Goal: Task Accomplishment & Management: Use online tool/utility

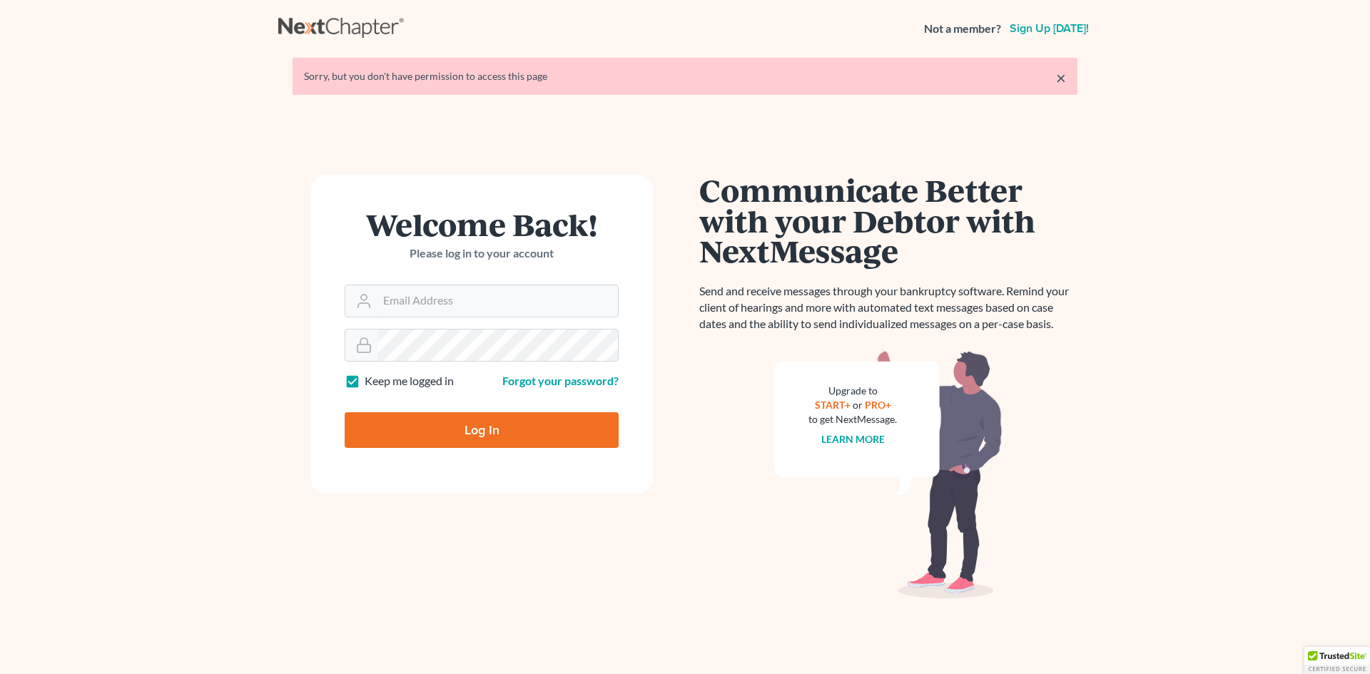
type input "[EMAIL_ADDRESS][DOMAIN_NAME]"
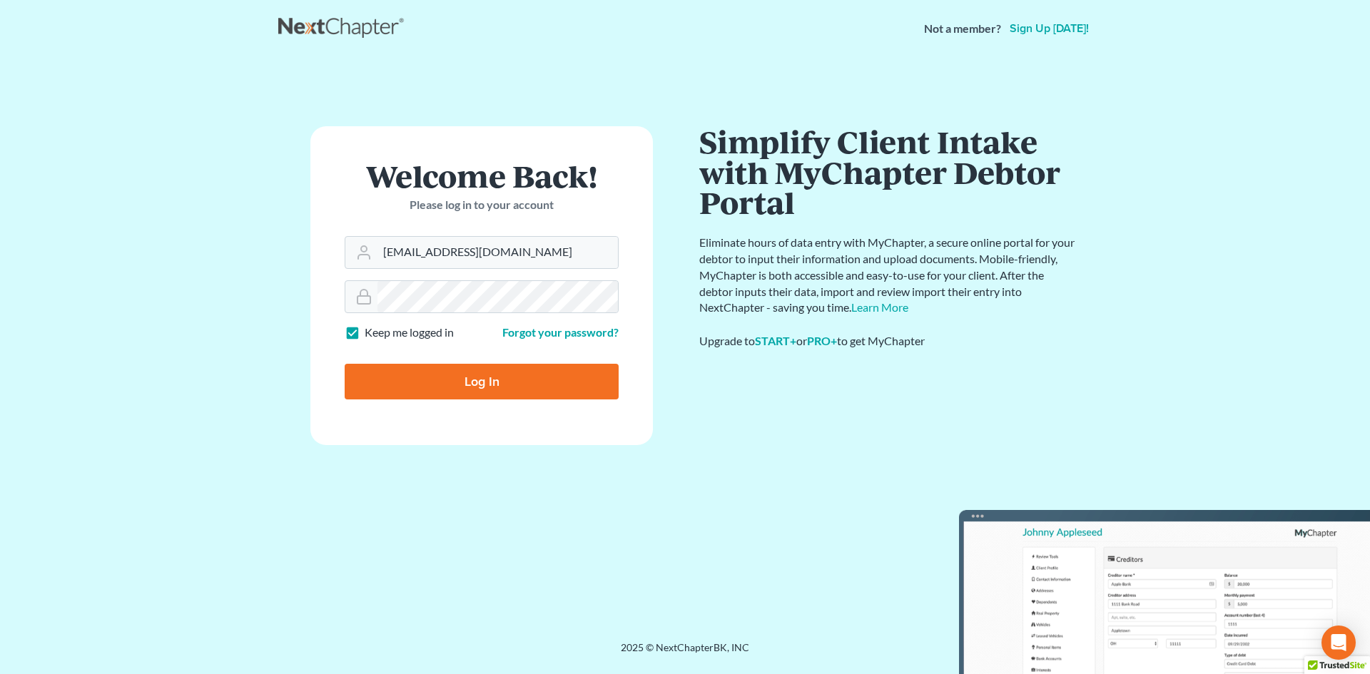
click at [492, 387] on input "Log In" at bounding box center [482, 382] width 274 height 36
type input "Thinking..."
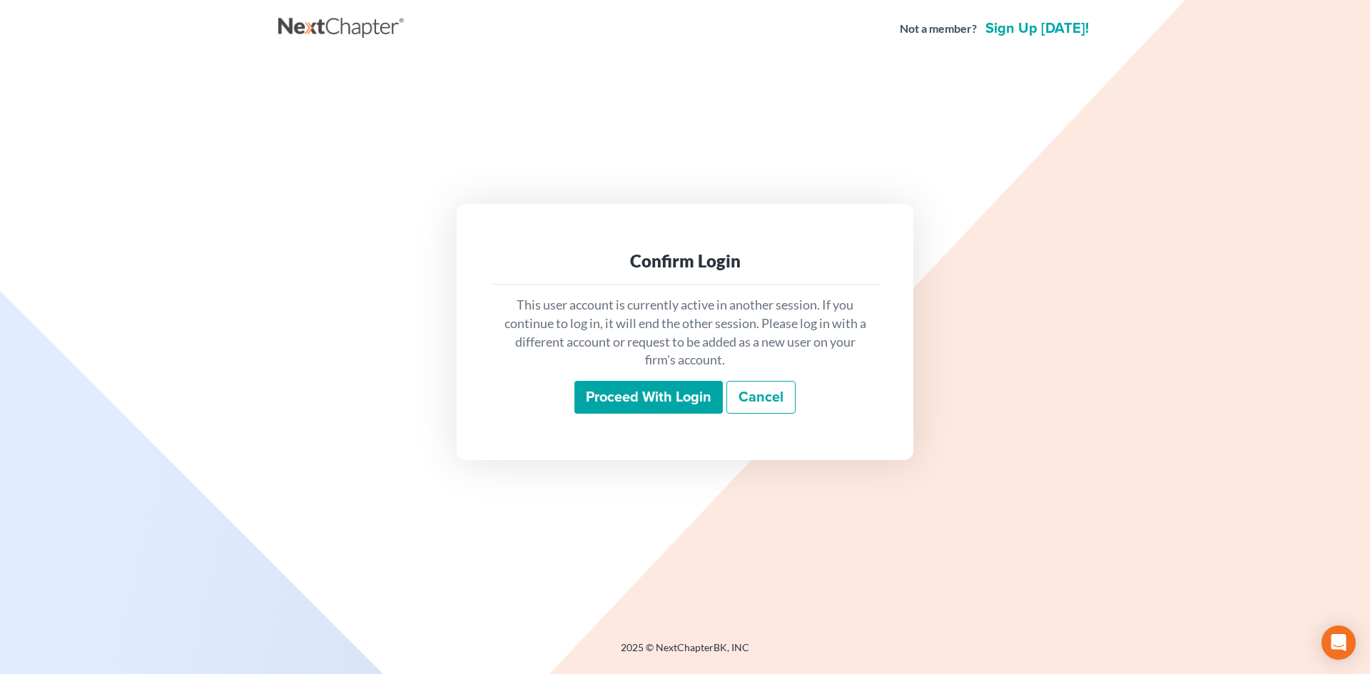
click at [621, 393] on input "Proceed with login" at bounding box center [648, 397] width 148 height 33
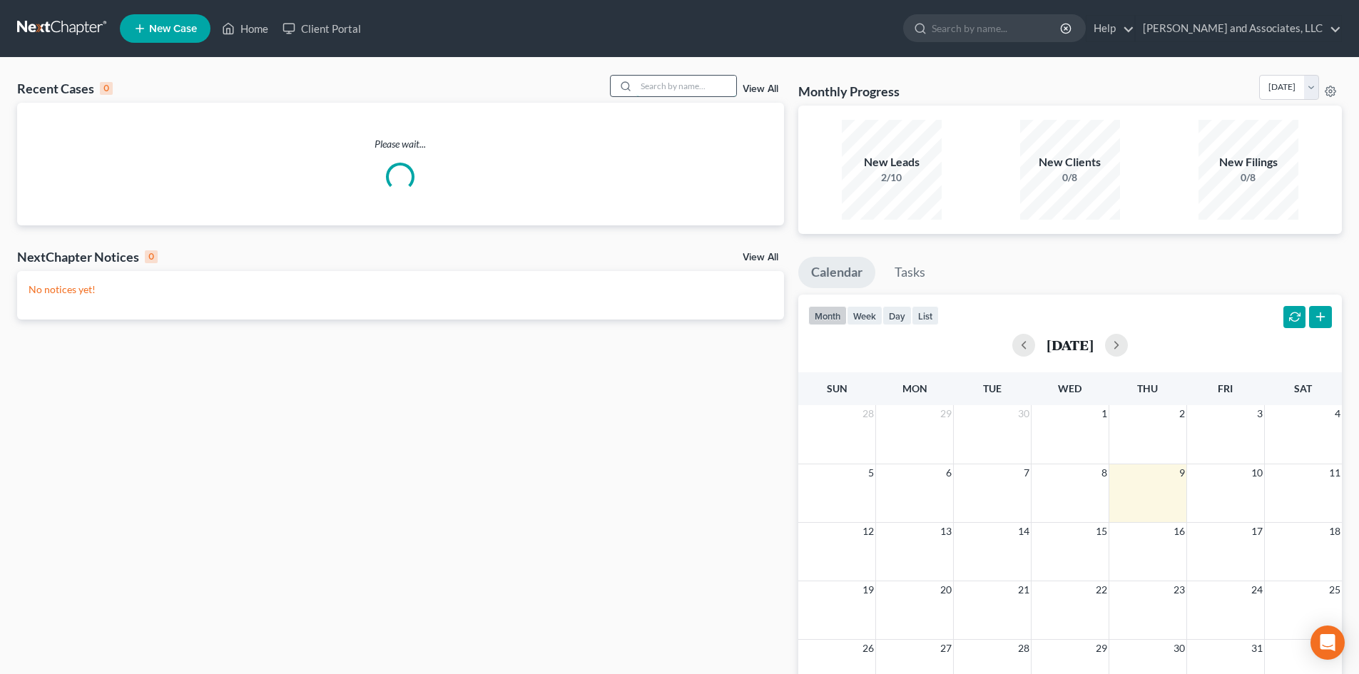
click at [649, 84] on input "search" at bounding box center [686, 86] width 100 height 21
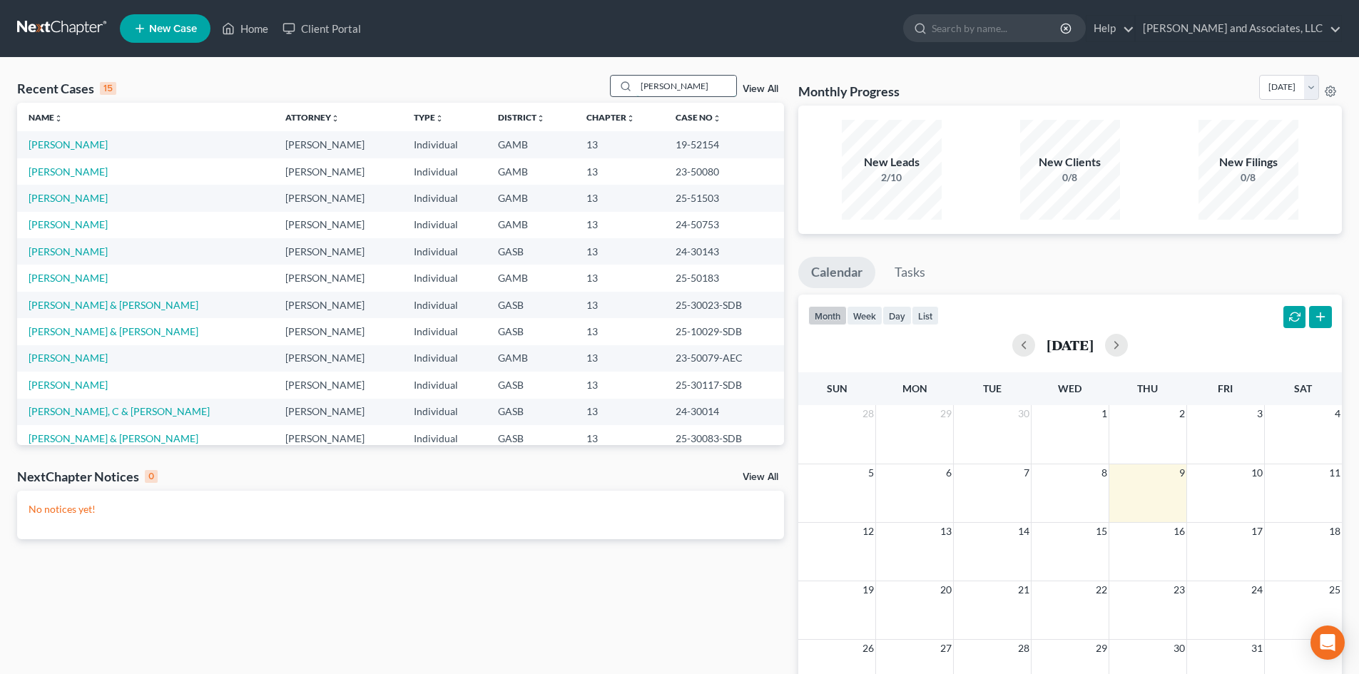
type input "[PERSON_NAME]"
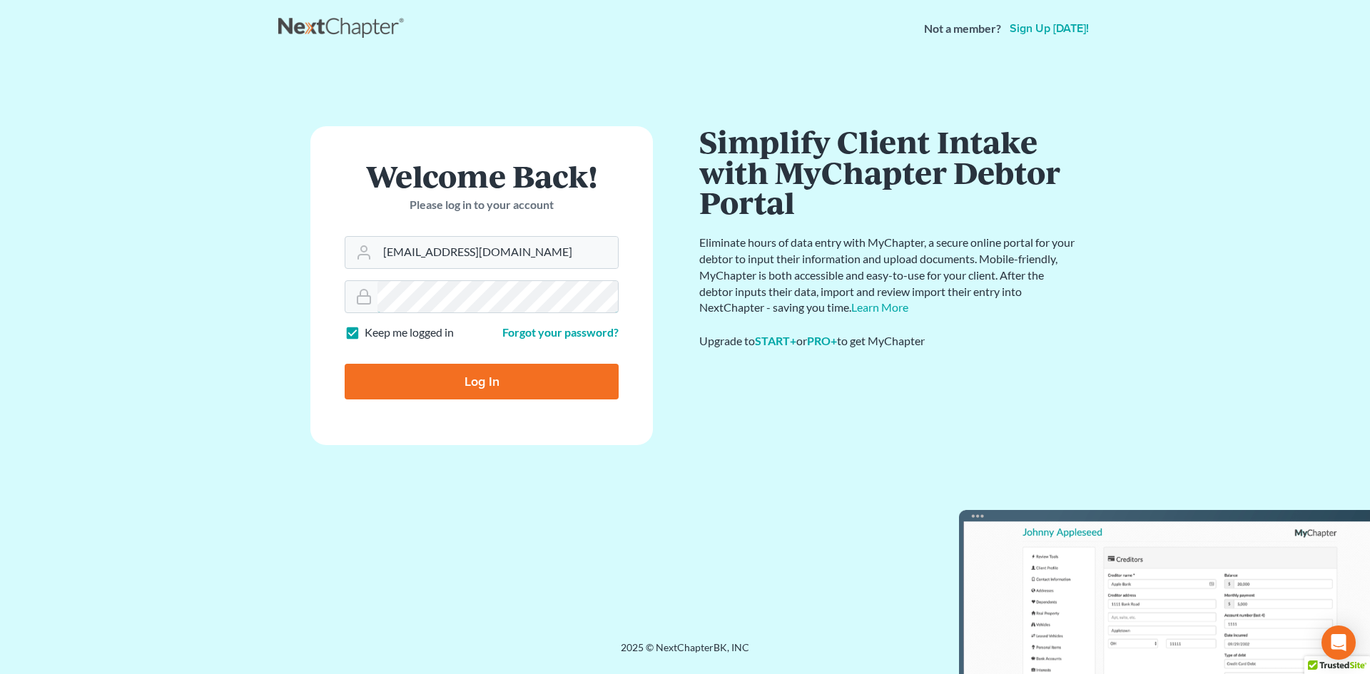
click at [304, 281] on div "Welcome Back! Please log in to your account Email Address [EMAIL_ADDRESS][DOMAI…" at bounding box center [481, 349] width 407 height 446
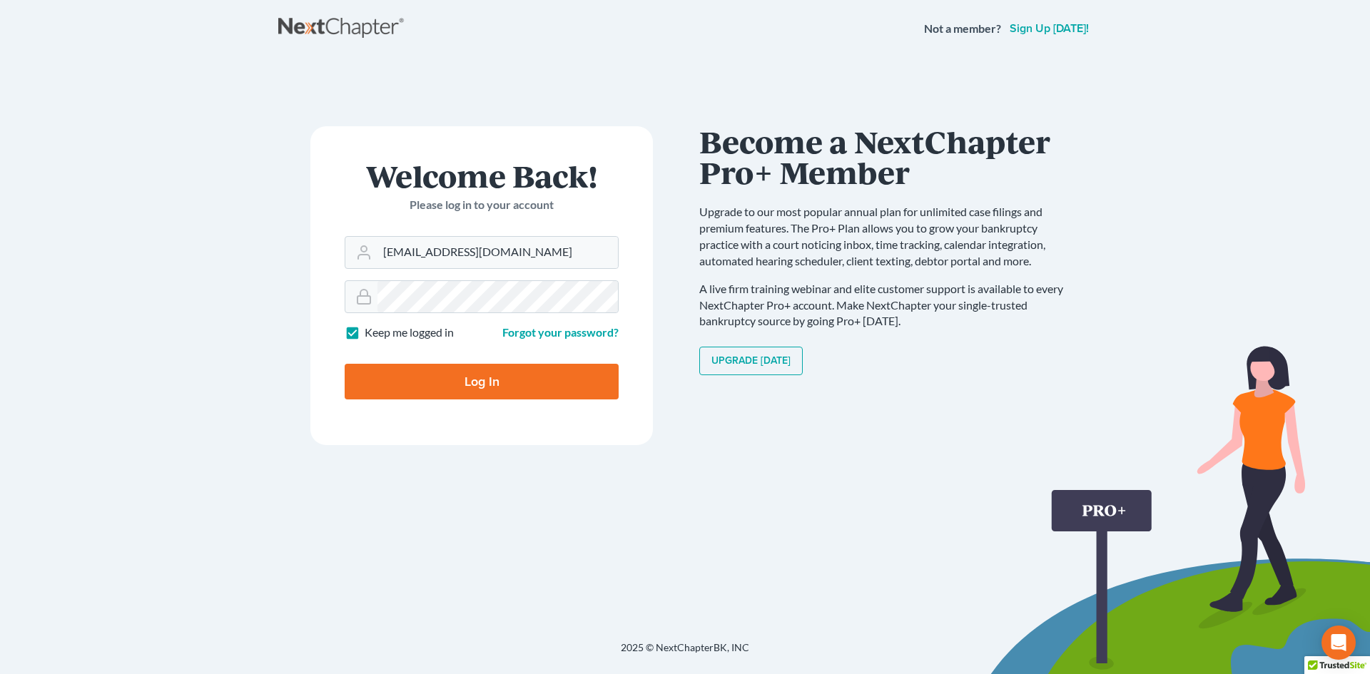
click at [479, 382] on input "Log In" at bounding box center [482, 382] width 274 height 36
type input "Thinking..."
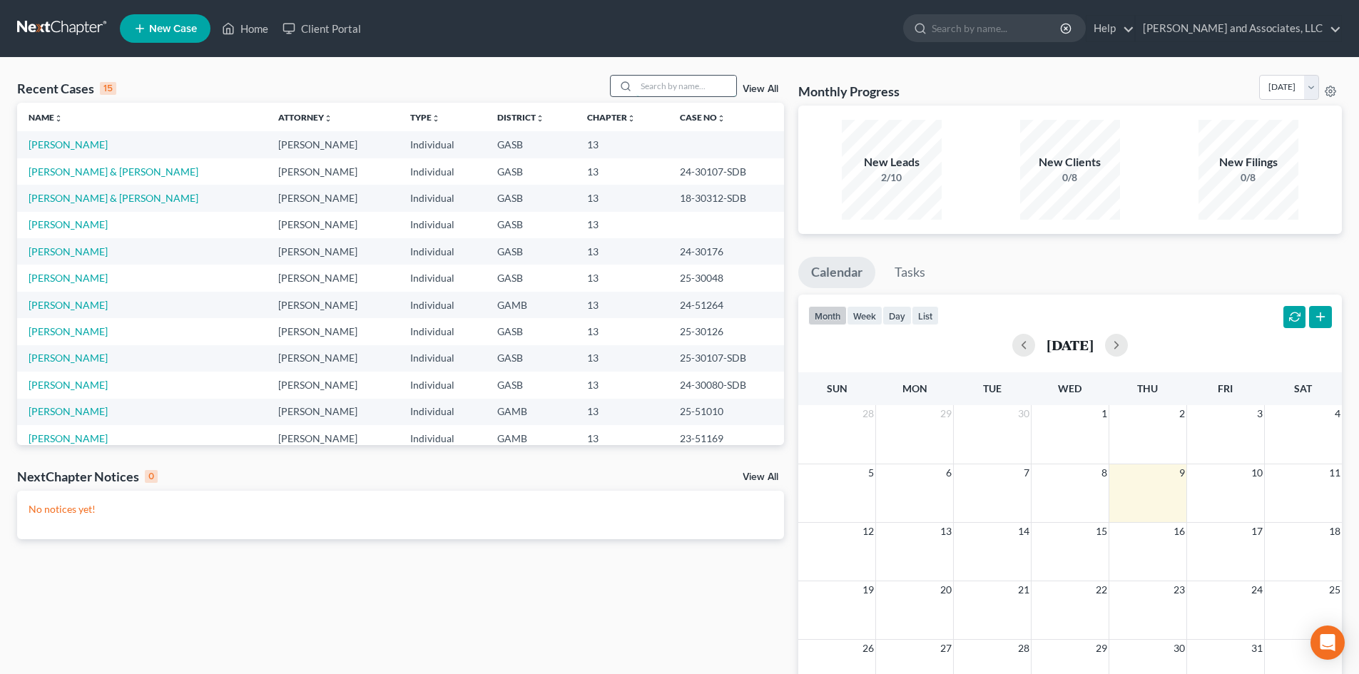
click at [651, 90] on input "search" at bounding box center [686, 86] width 100 height 21
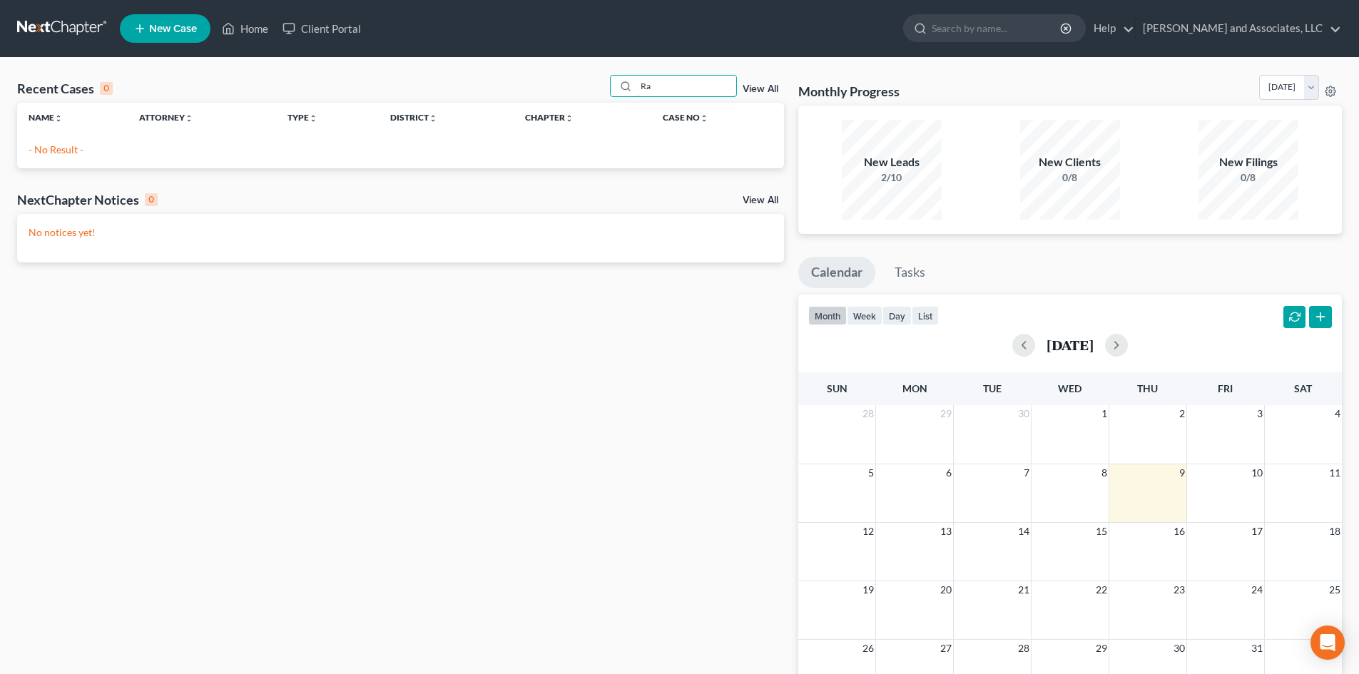
type input "R"
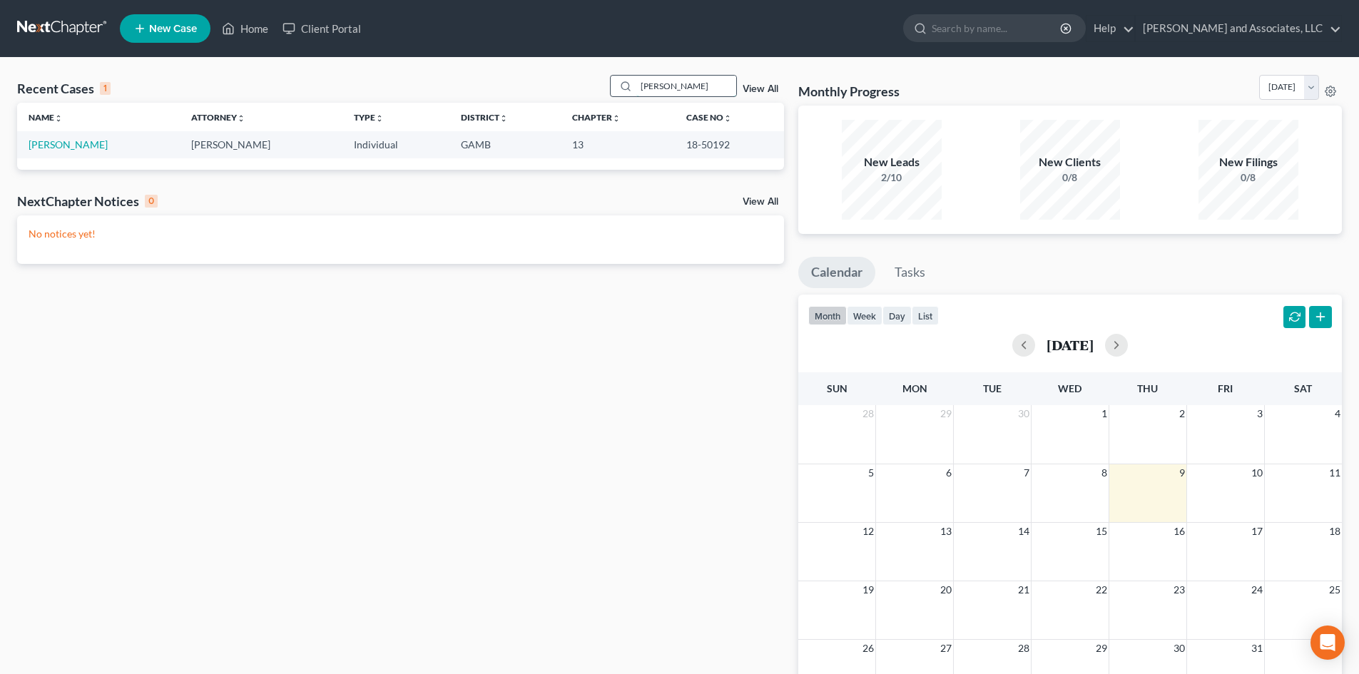
click at [681, 88] on input "[PERSON_NAME]" at bounding box center [686, 86] width 100 height 21
type input "R"
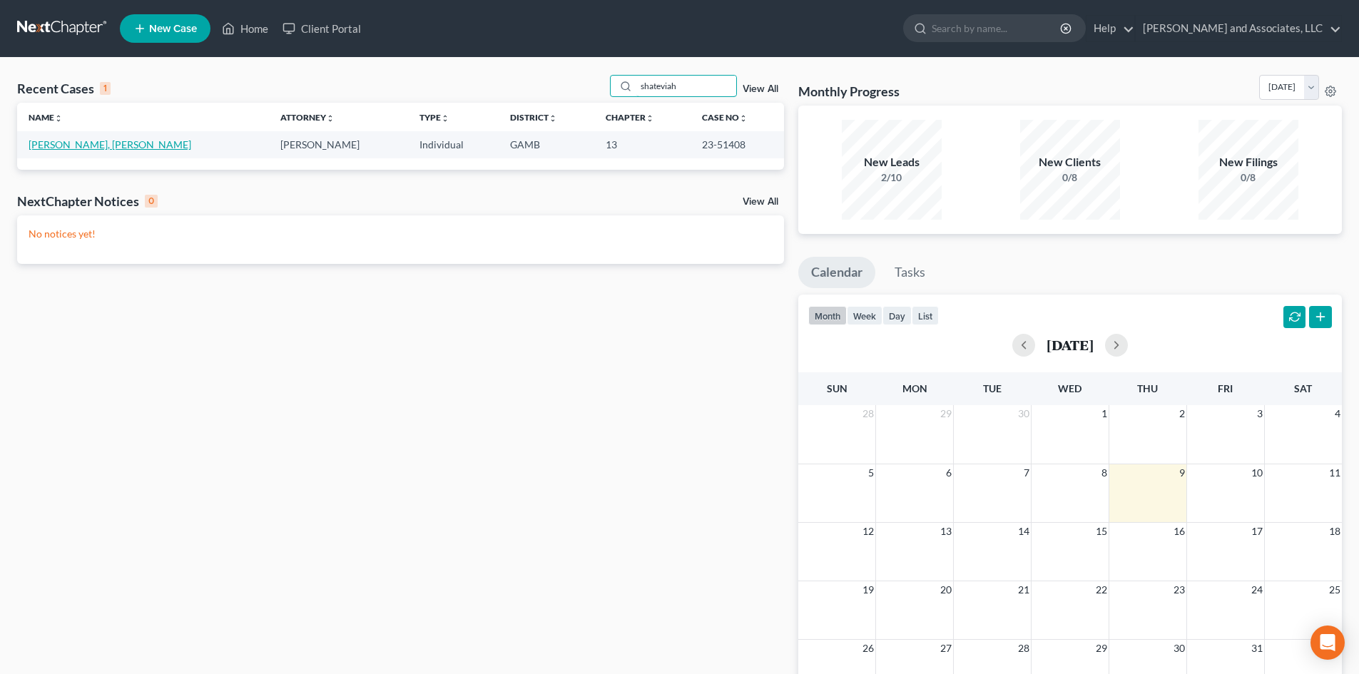
type input "shateviah"
click at [80, 143] on link "[PERSON_NAME], [PERSON_NAME]" at bounding box center [110, 144] width 163 height 12
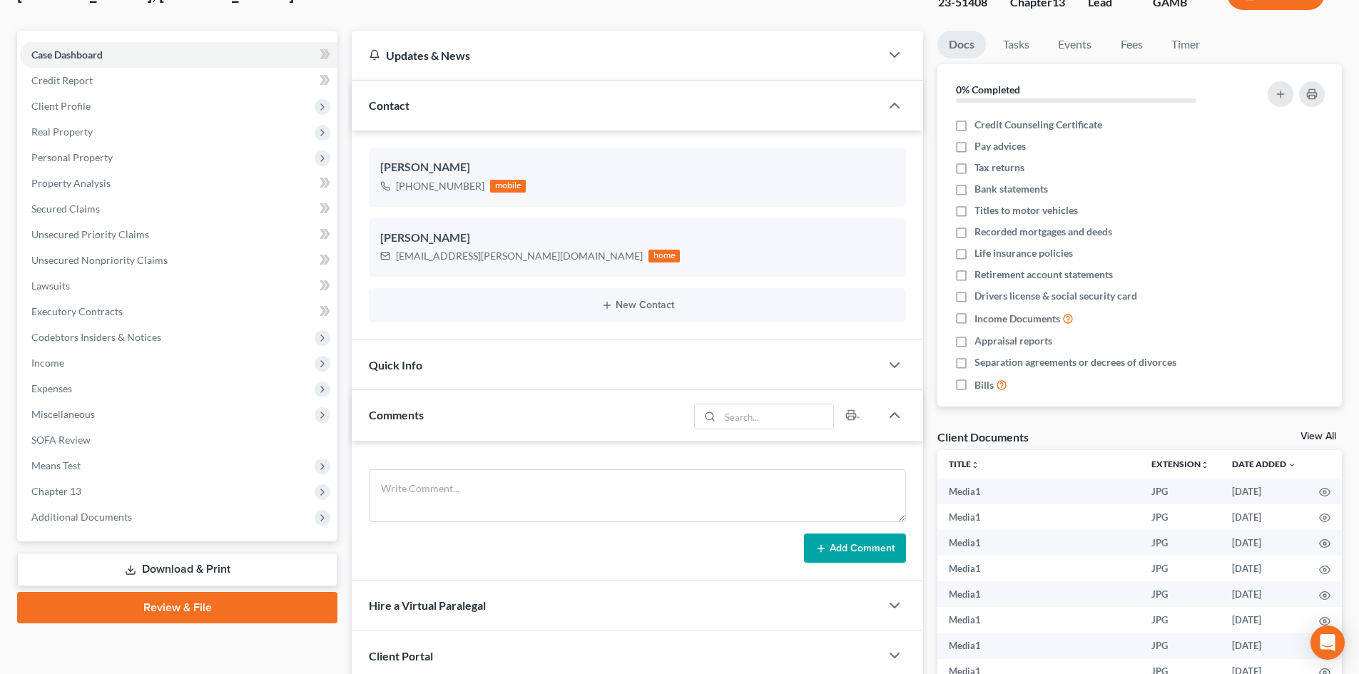
scroll to position [123, 0]
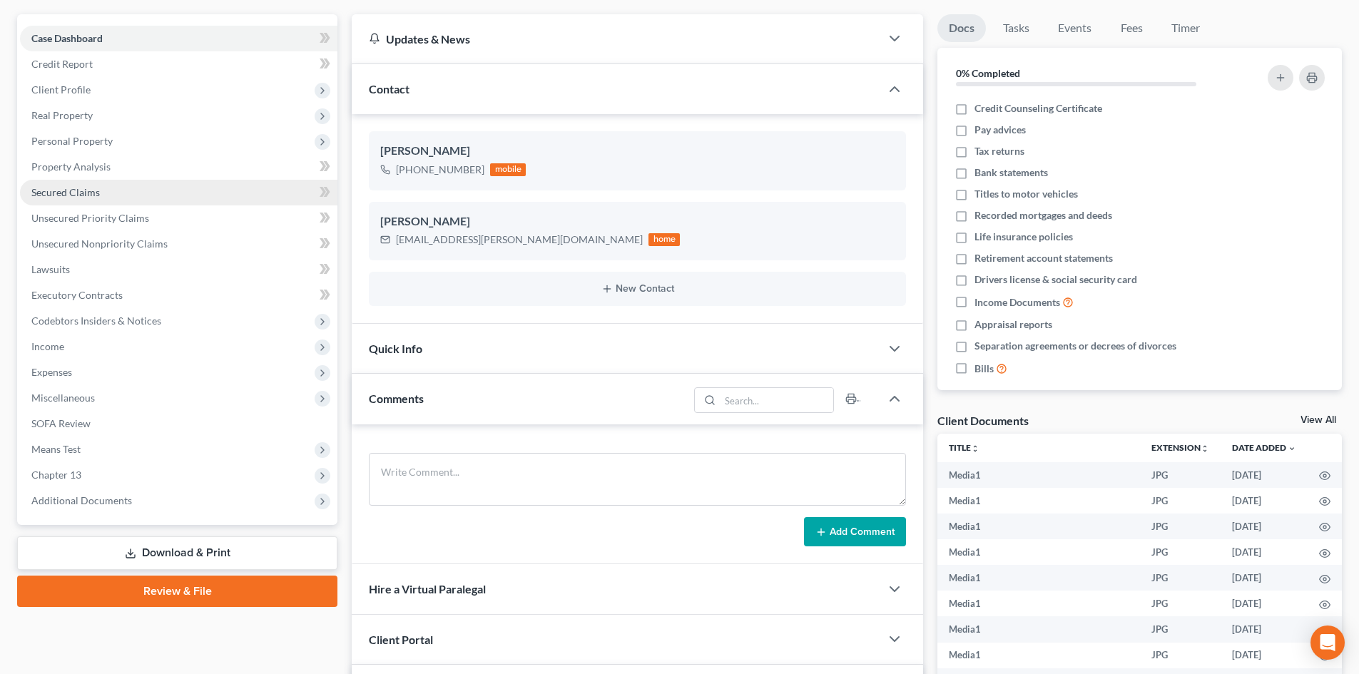
click at [78, 193] on span "Secured Claims" at bounding box center [65, 192] width 68 height 12
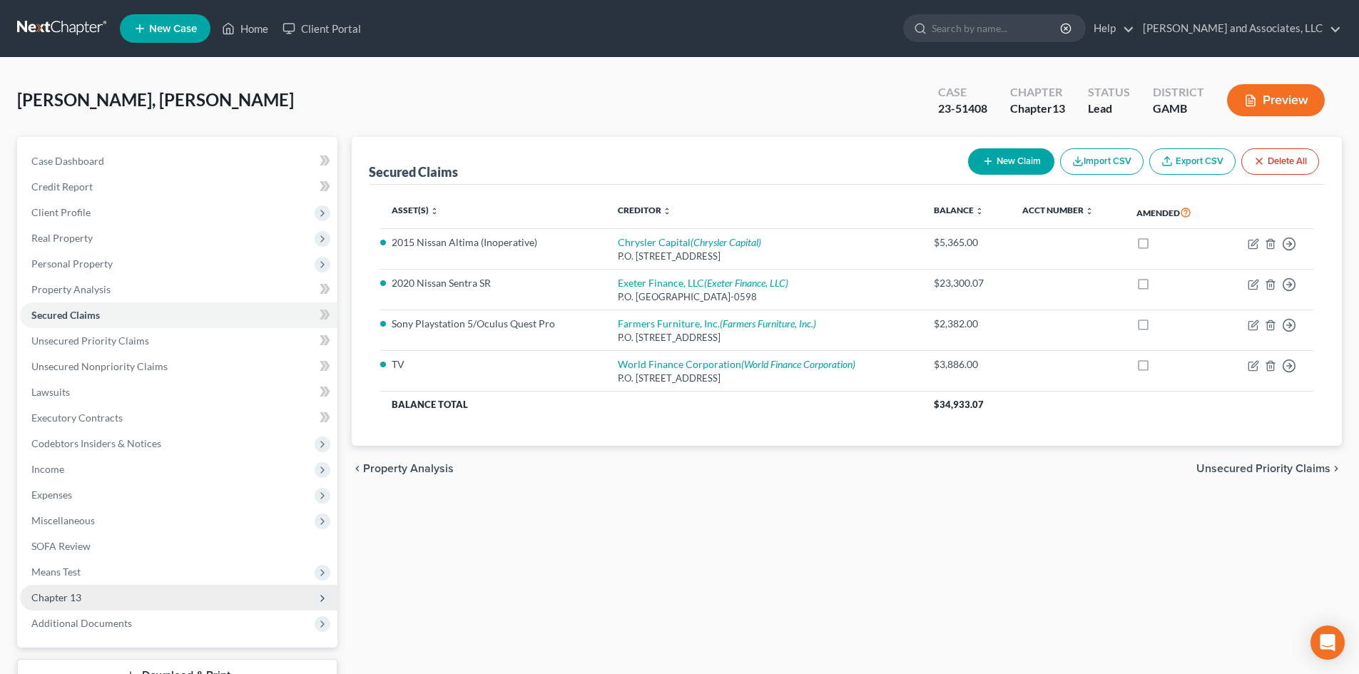
click at [66, 594] on span "Chapter 13" at bounding box center [56, 598] width 50 height 12
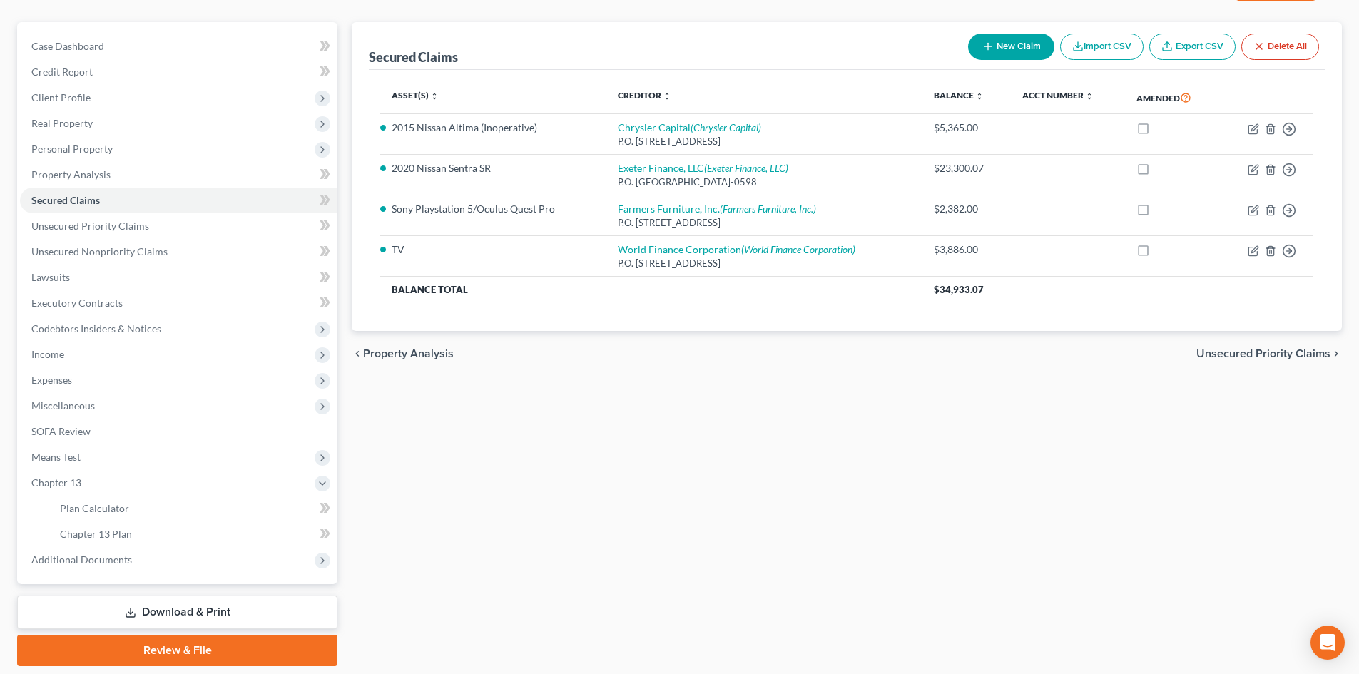
scroll to position [161, 0]
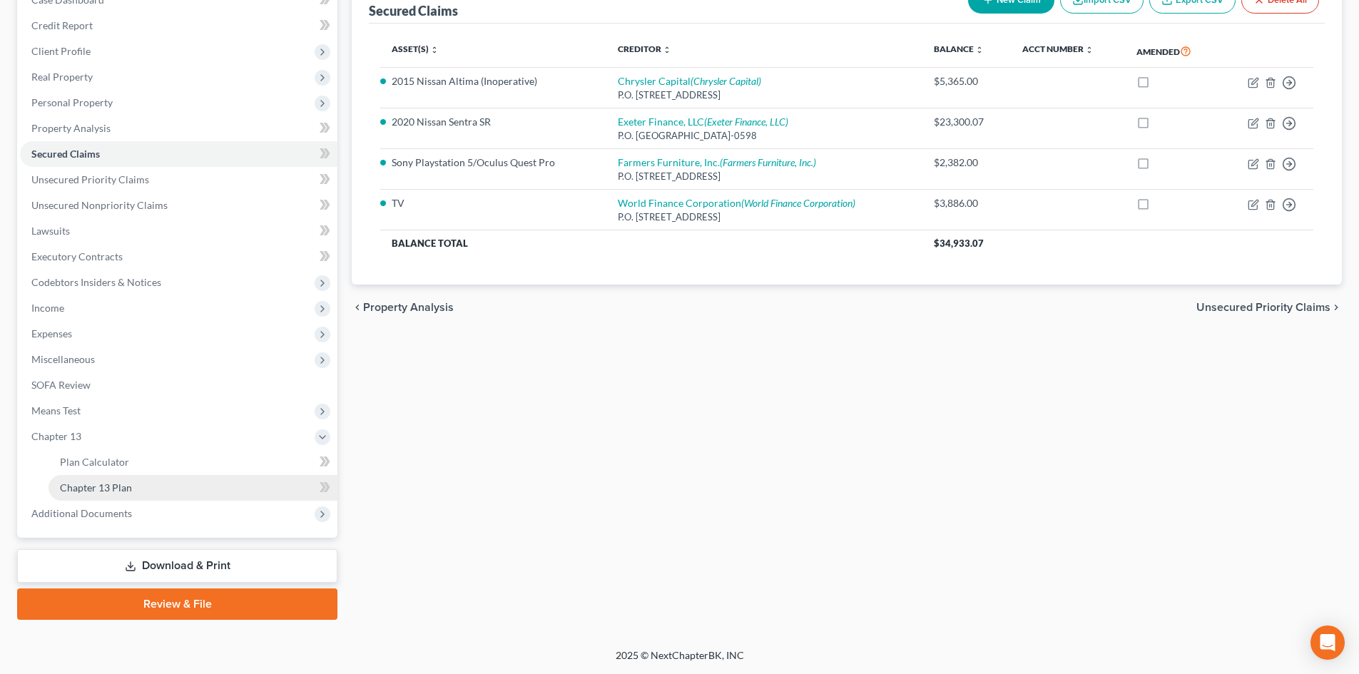
click at [121, 485] on span "Chapter 13 Plan" at bounding box center [96, 488] width 72 height 12
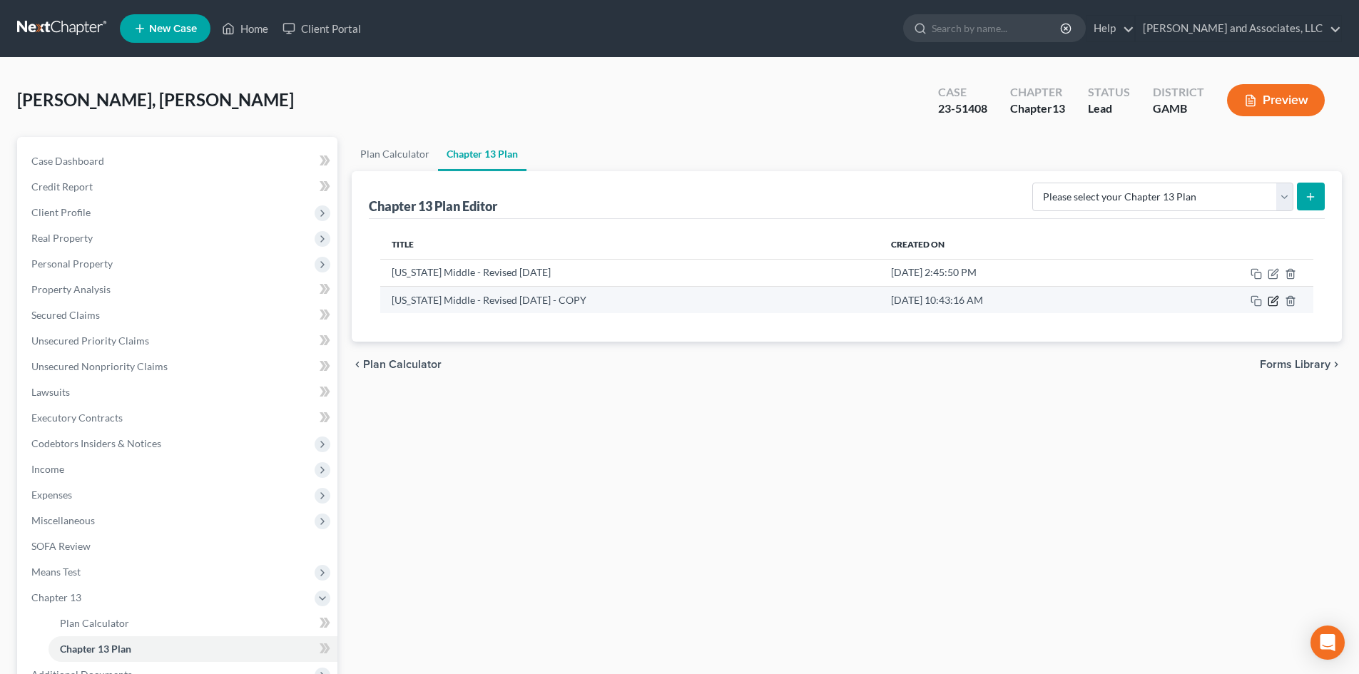
click at [1275, 302] on icon "button" at bounding box center [1275, 299] width 6 height 6
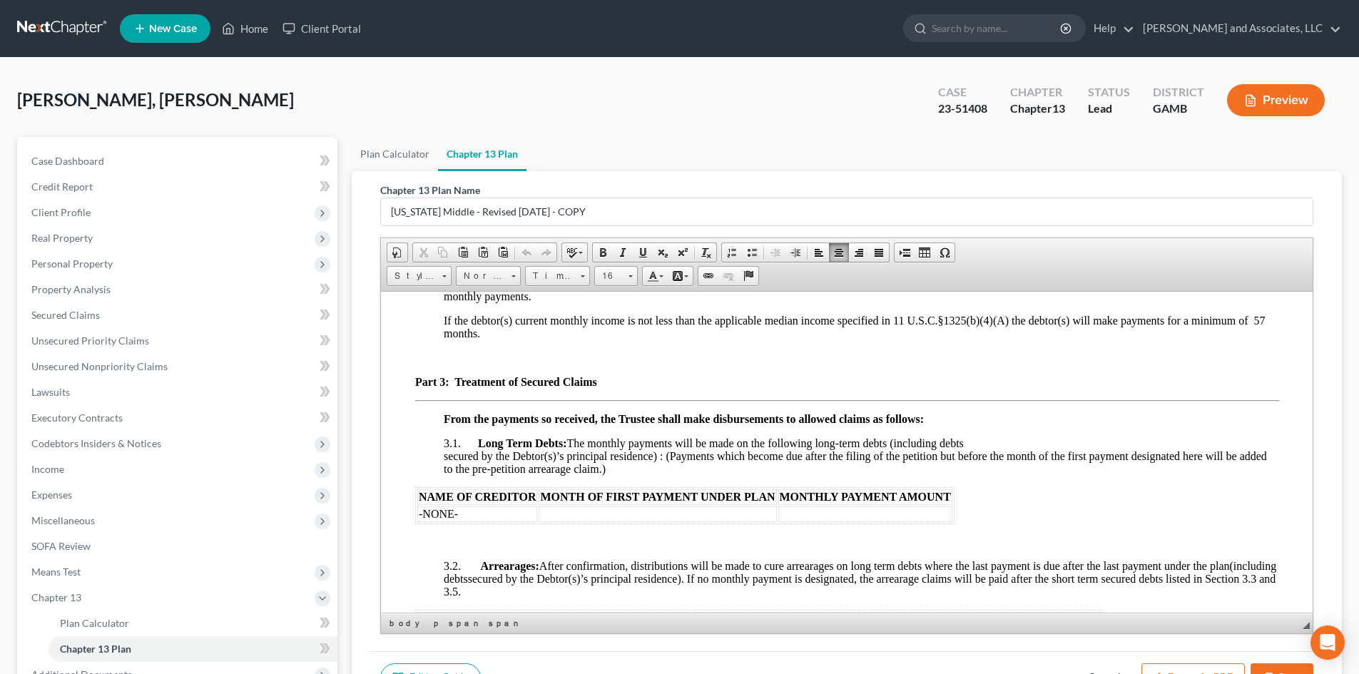
scroll to position [1705, 0]
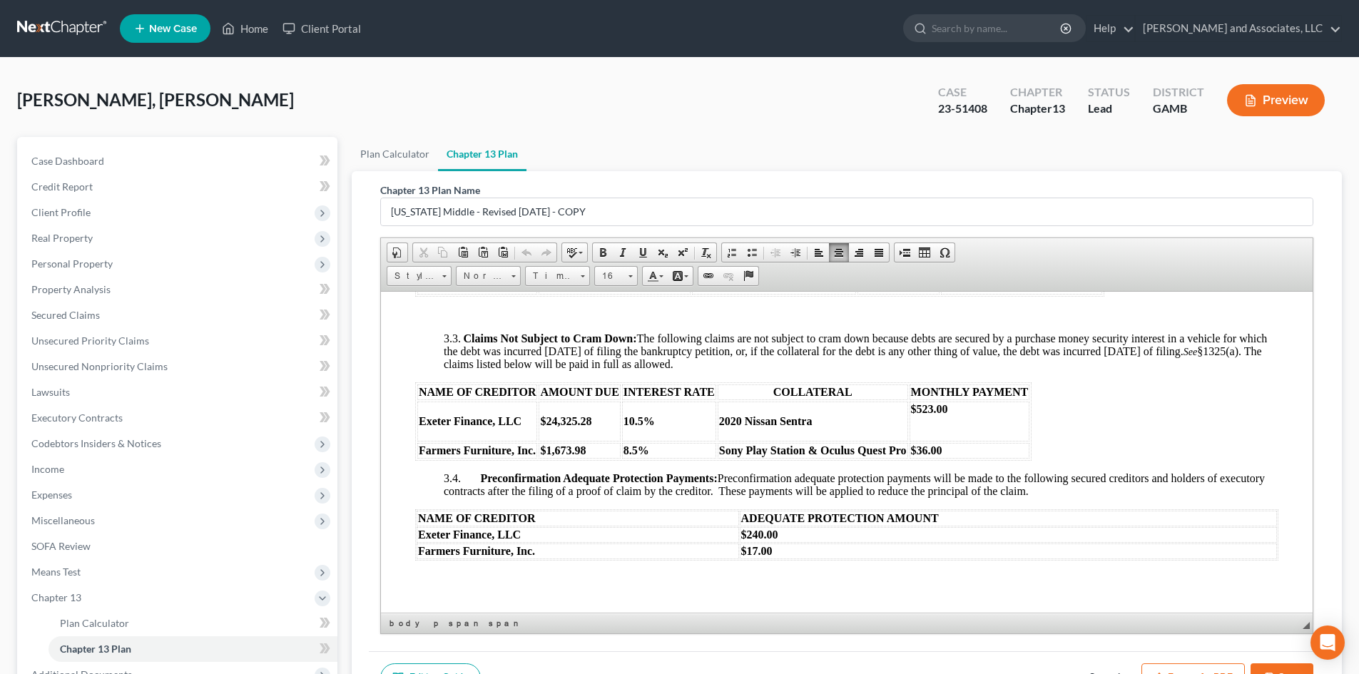
drag, startPoint x: 1306, startPoint y: 421, endPoint x: 1572, endPoint y: 554, distance: 296.8
click at [119, 366] on span "Unsecured Nonpriority Claims" at bounding box center [99, 366] width 136 height 12
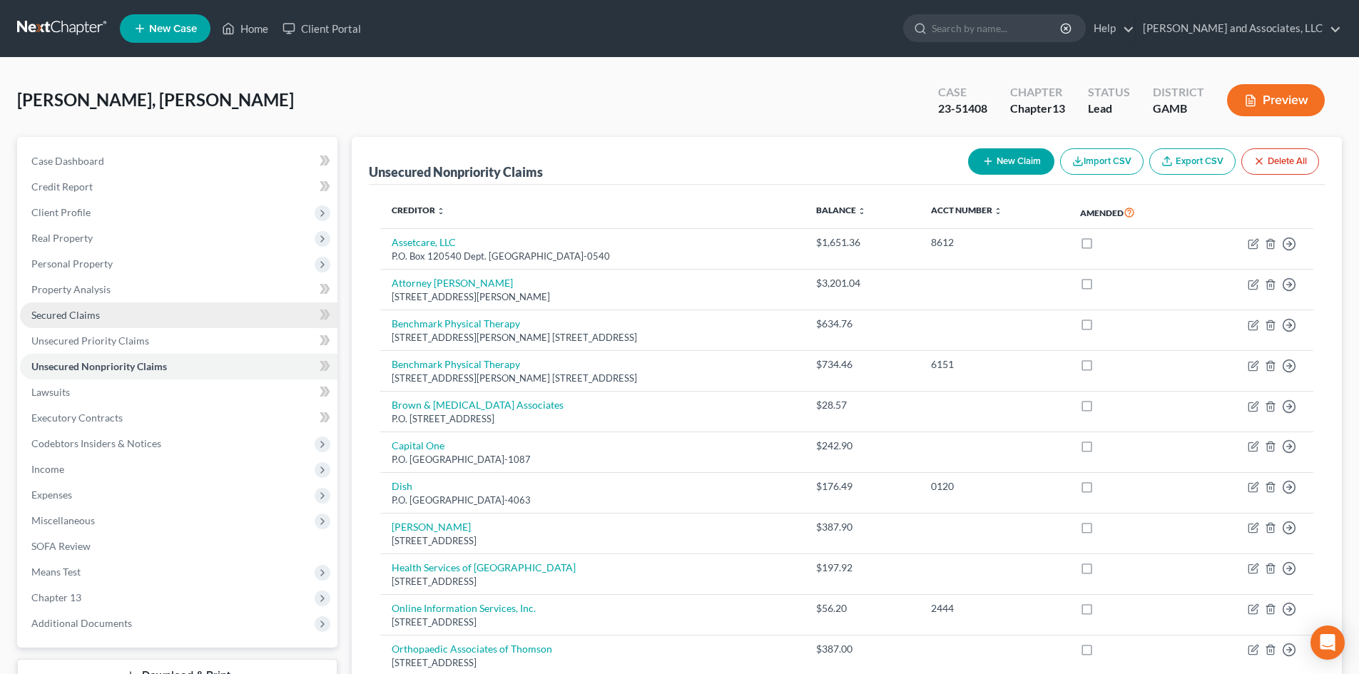
click at [84, 315] on span "Secured Claims" at bounding box center [65, 315] width 68 height 12
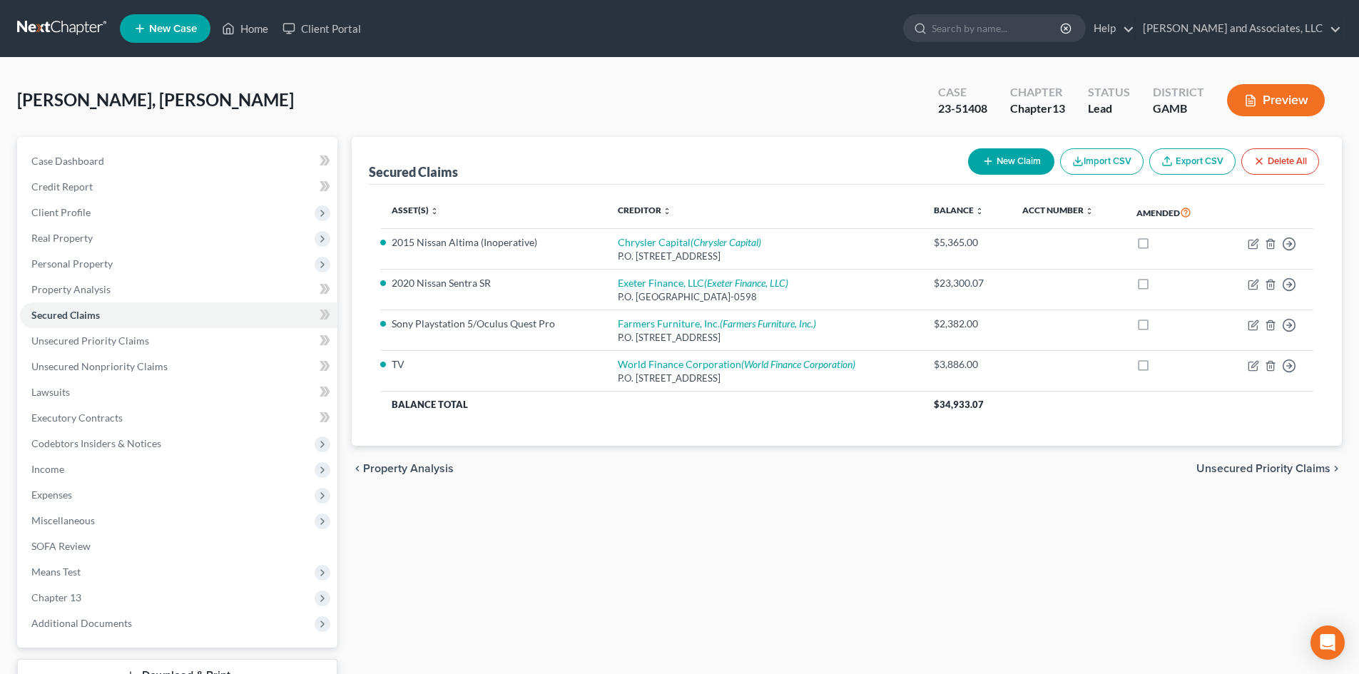
click at [20, 303] on link "Secured Claims" at bounding box center [179, 316] width 318 height 26
click at [88, 213] on span "Client Profile" at bounding box center [60, 212] width 59 height 12
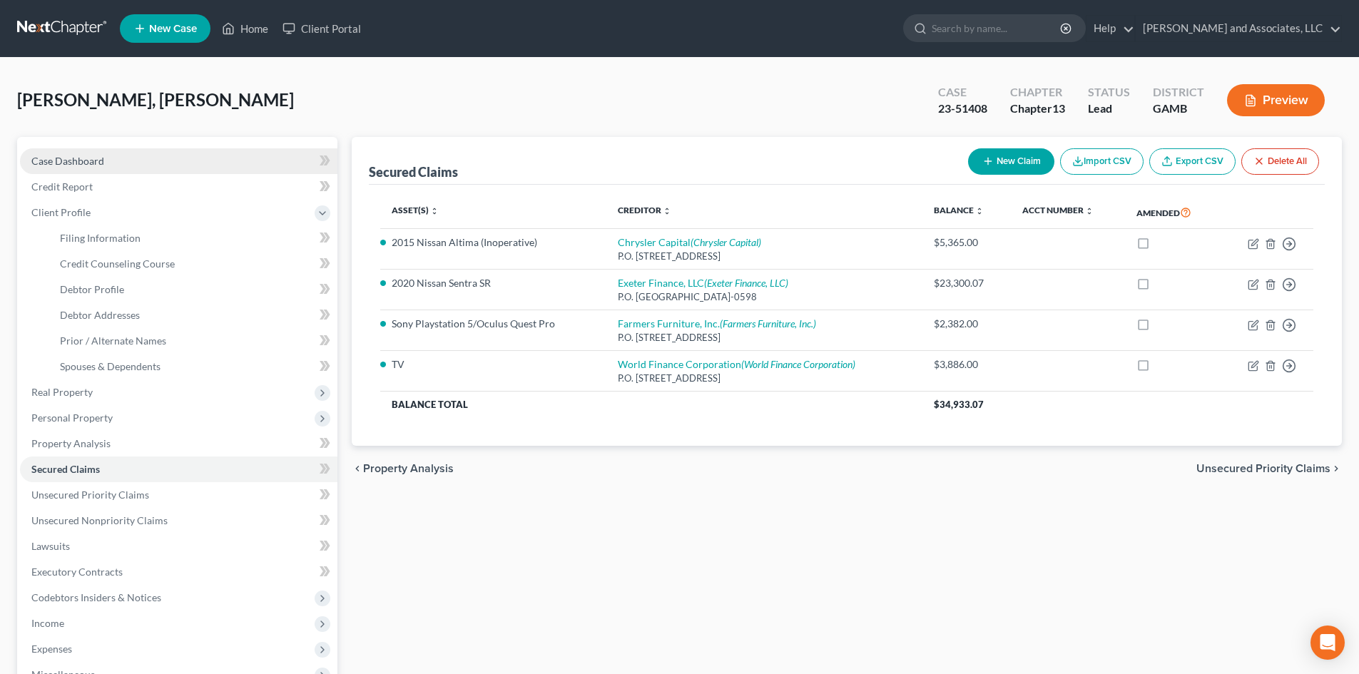
click at [102, 161] on span "Case Dashboard" at bounding box center [67, 161] width 73 height 12
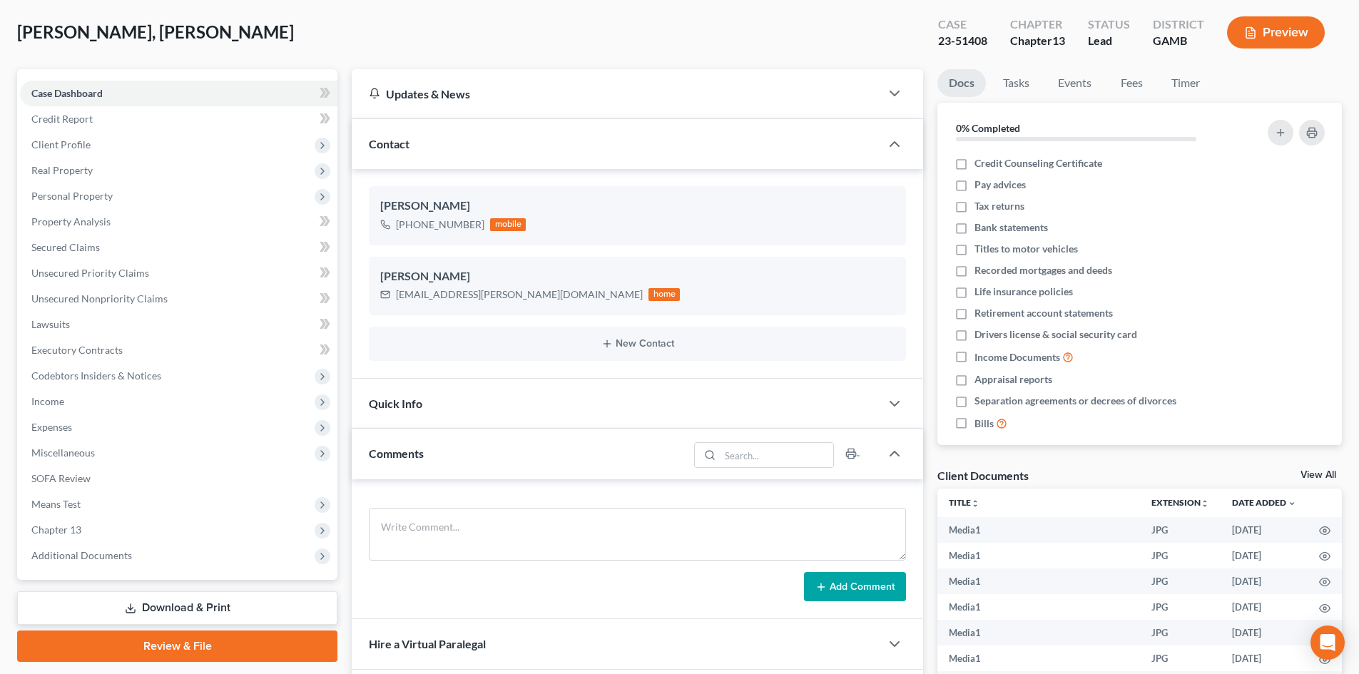
scroll to position [56, 0]
